Goal: Information Seeking & Learning: Learn about a topic

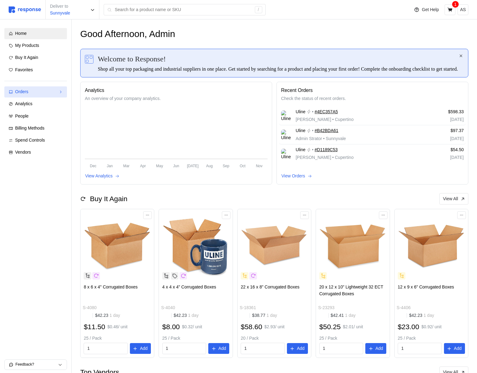
click at [40, 91] on div "Orders" at bounding box center [35, 92] width 41 height 7
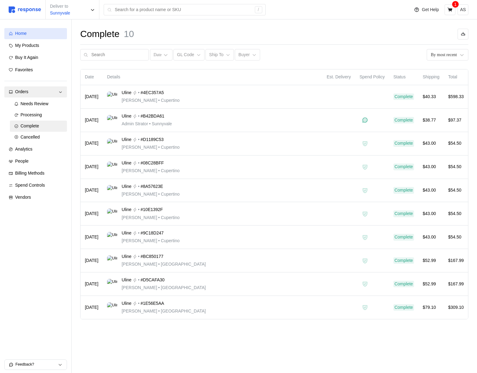
click at [40, 33] on div "Home" at bounding box center [39, 33] width 48 height 7
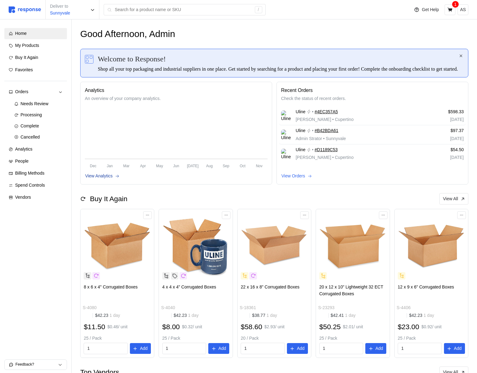
click at [99, 180] on p "View Analytics" at bounding box center [98, 176] width 27 height 7
click at [100, 180] on p "View Analytics" at bounding box center [98, 176] width 27 height 7
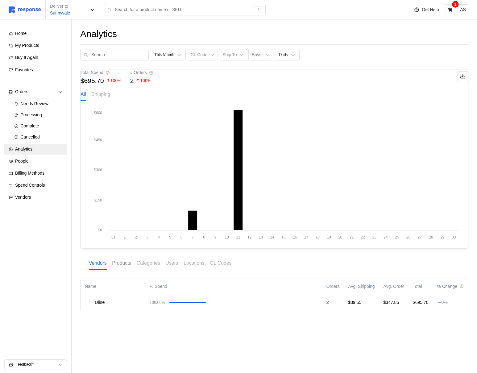
click at [127, 267] on p "Products" at bounding box center [121, 263] width 19 height 8
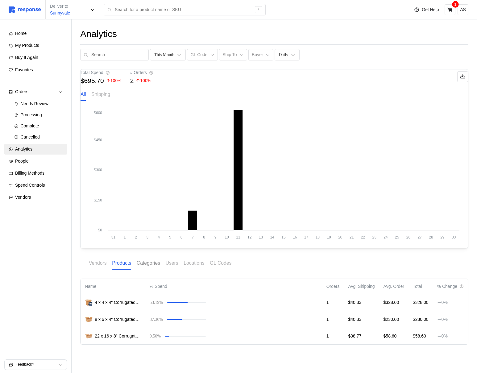
click at [147, 267] on p "Categories" at bounding box center [148, 263] width 23 height 8
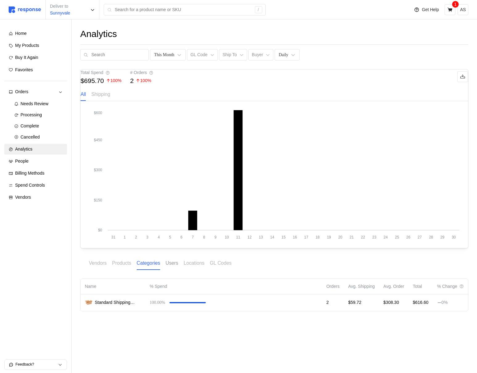
click at [171, 267] on p "Users" at bounding box center [172, 263] width 13 height 8
click at [197, 267] on p "Locations" at bounding box center [194, 263] width 21 height 8
click at [226, 267] on p "GL Codes" at bounding box center [221, 263] width 22 height 8
click at [105, 267] on p "Vendors" at bounding box center [98, 263] width 18 height 8
click at [128, 267] on p "Products" at bounding box center [121, 263] width 19 height 8
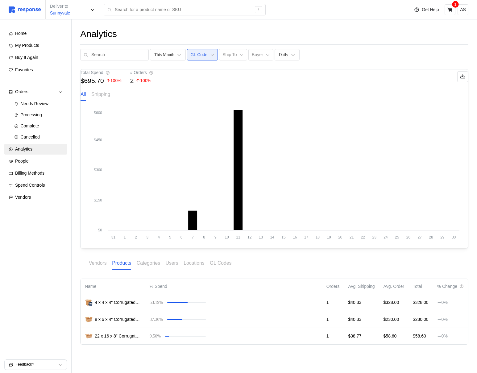
click at [201, 54] on p "GL Code" at bounding box center [198, 55] width 17 height 7
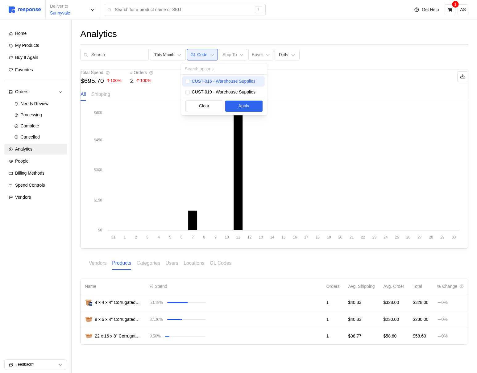
click at [204, 83] on p "CUST-016 - Warehouse Supplies" at bounding box center [224, 81] width 64 height 7
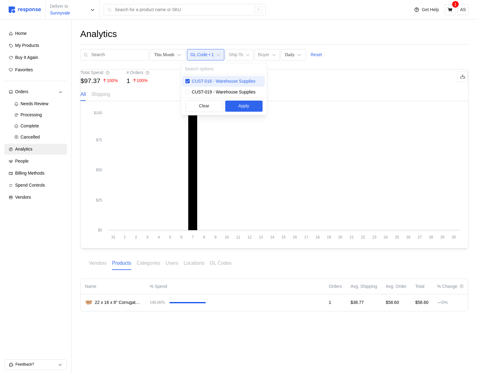
click at [204, 83] on p "CUST-016 - Warehouse Supplies" at bounding box center [224, 81] width 64 height 7
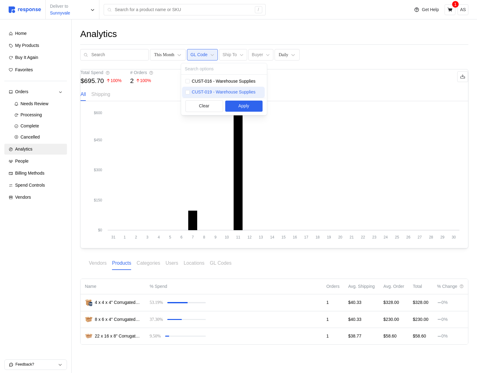
click at [204, 94] on p "CUST-019 - Warehouse Supplies" at bounding box center [224, 92] width 64 height 7
click at [249, 102] on button "Apply" at bounding box center [243, 106] width 37 height 11
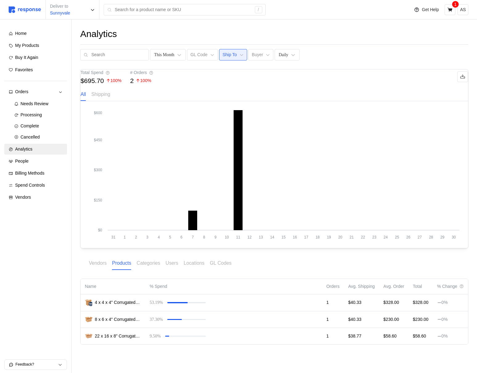
click at [220, 49] on button "Ship To" at bounding box center [233, 55] width 28 height 12
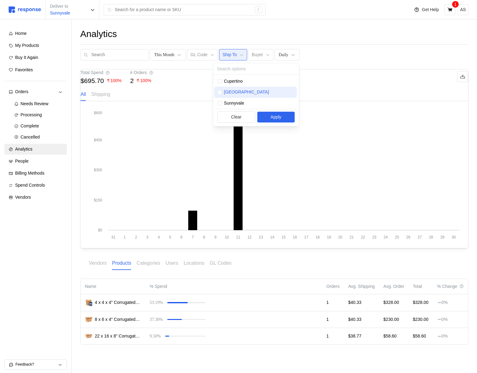
click at [236, 93] on p "[GEOGRAPHIC_DATA]" at bounding box center [246, 92] width 45 height 7
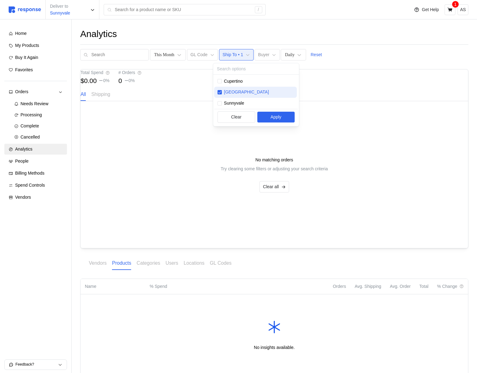
click at [236, 93] on p "[GEOGRAPHIC_DATA]" at bounding box center [246, 92] width 45 height 7
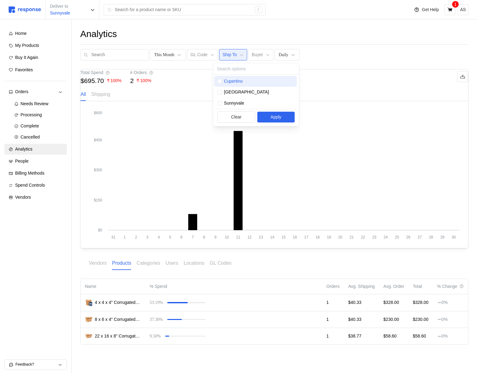
click at [236, 82] on p "Cupertino" at bounding box center [233, 81] width 19 height 7
click at [236, 102] on p "Sunnyvale" at bounding box center [234, 103] width 20 height 7
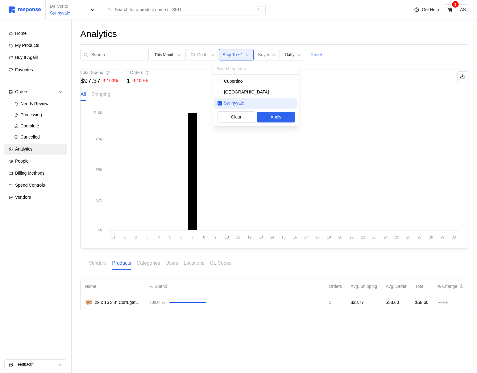
click at [236, 102] on p "Sunnyvale" at bounding box center [234, 103] width 20 height 7
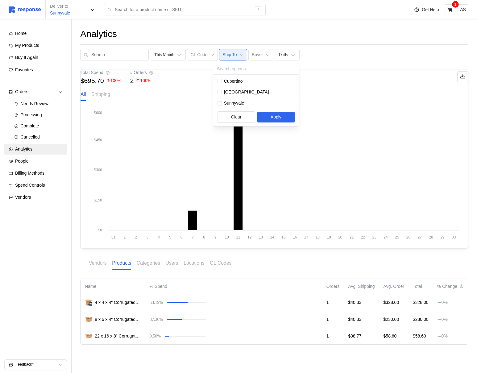
click at [332, 60] on div "This Month GL Code Ship To Buyer Daily" at bounding box center [274, 55] width 388 height 12
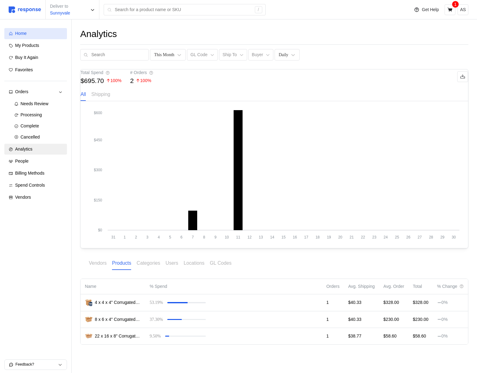
click at [43, 31] on div "Home" at bounding box center [39, 33] width 48 height 7
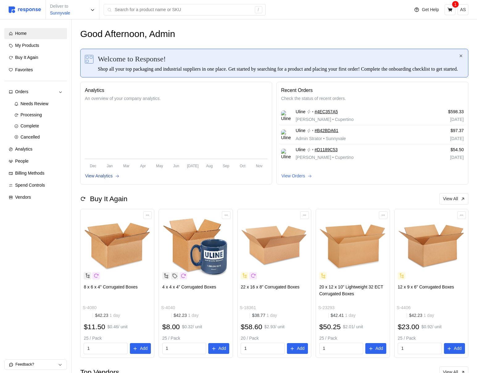
click at [113, 180] on p "View Analytics" at bounding box center [98, 176] width 27 height 7
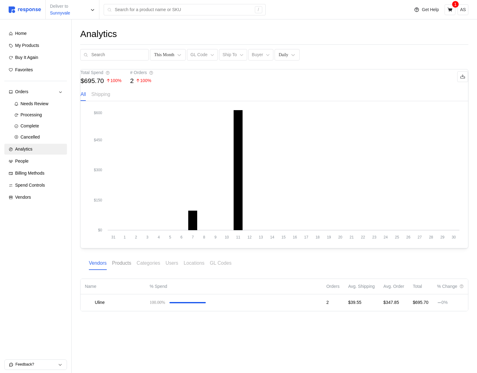
click at [125, 267] on p "Products" at bounding box center [121, 263] width 19 height 8
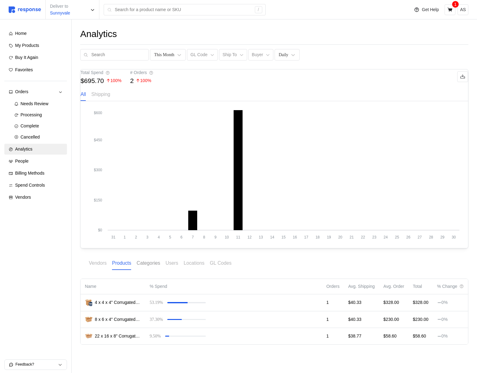
click at [152, 267] on p "Categories" at bounding box center [148, 263] width 23 height 8
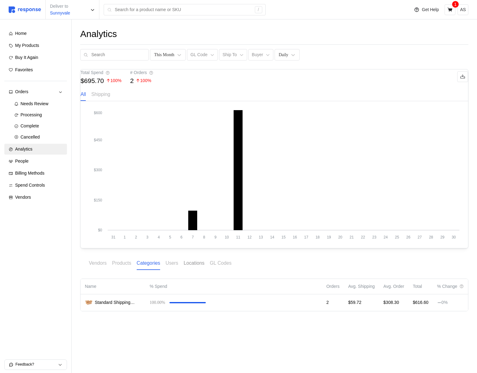
click at [188, 267] on p "Locations" at bounding box center [194, 263] width 21 height 8
click at [154, 56] on div "This Month" at bounding box center [164, 55] width 20 height 6
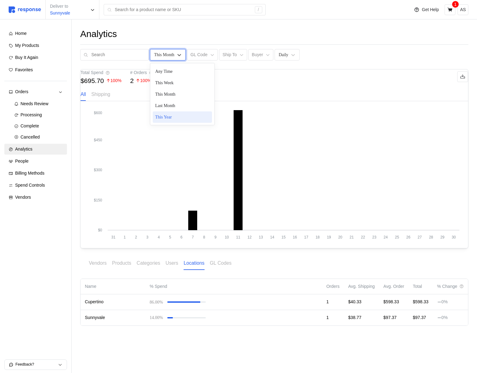
click at [167, 118] on div "This Year" at bounding box center [182, 116] width 59 height 11
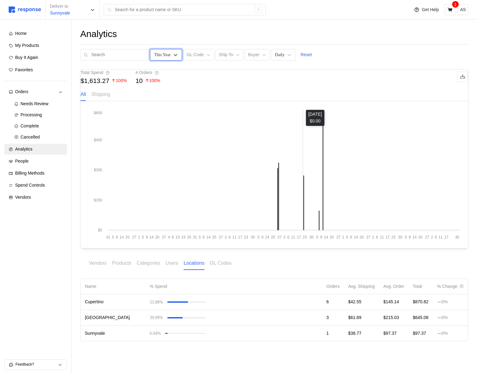
click at [303, 220] on icon "31 5 9 14 20 27 1 5 9 14 20 27 4 8 13 19 25 31 5 9 14 20 27 2 6 11 17 23 30 5 9…" at bounding box center [274, 175] width 370 height 130
click at [304, 220] on icon at bounding box center [303, 203] width 1 height 55
click at [339, 101] on div "Total Spend $1,613.27 100 % # Orders 10 100 % All Shipping" at bounding box center [274, 85] width 387 height 32
click at [236, 56] on icon at bounding box center [238, 55] width 4 height 4
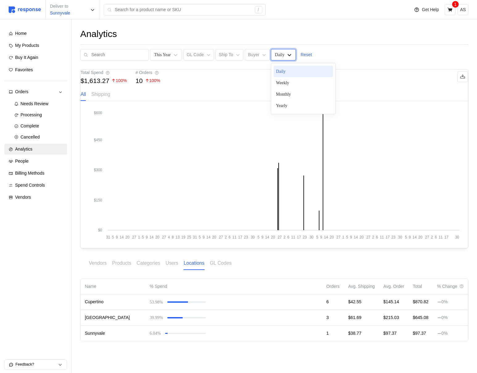
click at [286, 53] on icon at bounding box center [289, 55] width 6 height 6
click at [300, 58] on p "Reset" at bounding box center [305, 55] width 11 height 7
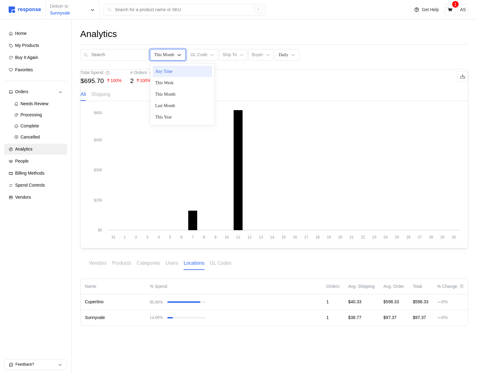
click at [154, 52] on div "This Month" at bounding box center [164, 55] width 20 height 6
click at [176, 267] on p "Users" at bounding box center [172, 263] width 13 height 8
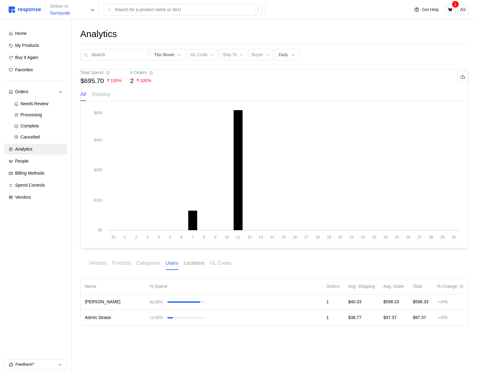
click at [192, 267] on p "Locations" at bounding box center [194, 263] width 21 height 8
click at [209, 270] on div "Vendors Products Categories Users Locations GL Codes" at bounding box center [160, 263] width 143 height 13
click at [219, 267] on p "GL Codes" at bounding box center [221, 263] width 22 height 8
click at [89, 267] on p "Vendors" at bounding box center [98, 263] width 18 height 8
click at [120, 267] on p "Products" at bounding box center [121, 263] width 19 height 8
